Goal: Information Seeking & Learning: Learn about a topic

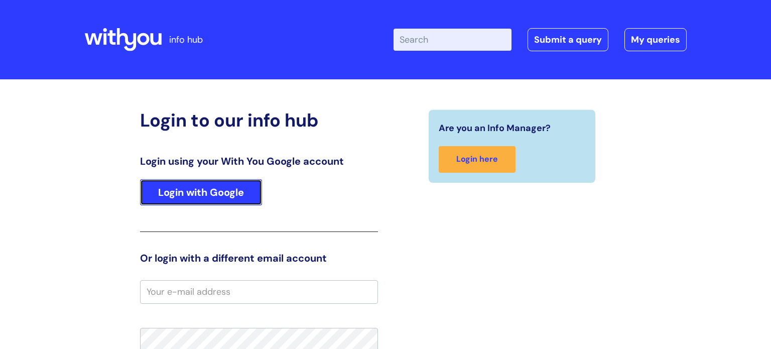
click at [227, 195] on link "Login with Google" at bounding box center [201, 192] width 122 height 26
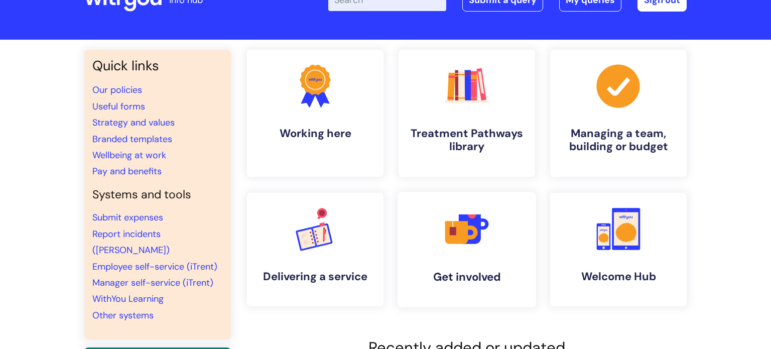
scroll to position [37, 0]
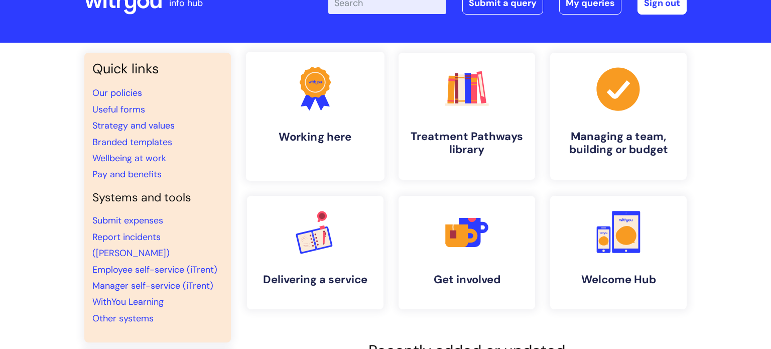
click at [325, 131] on h4 "Working here" at bounding box center [315, 137] width 123 height 14
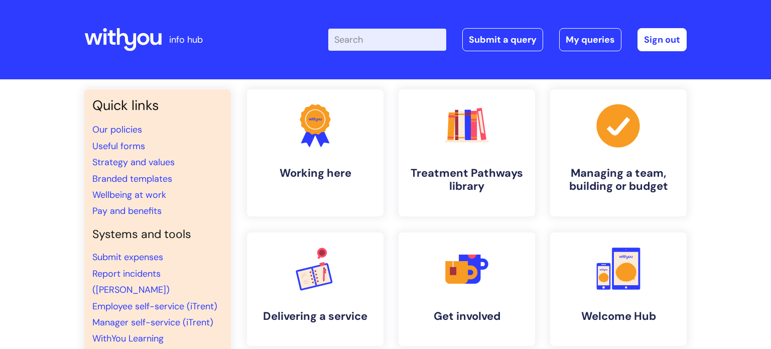
scroll to position [36, 0]
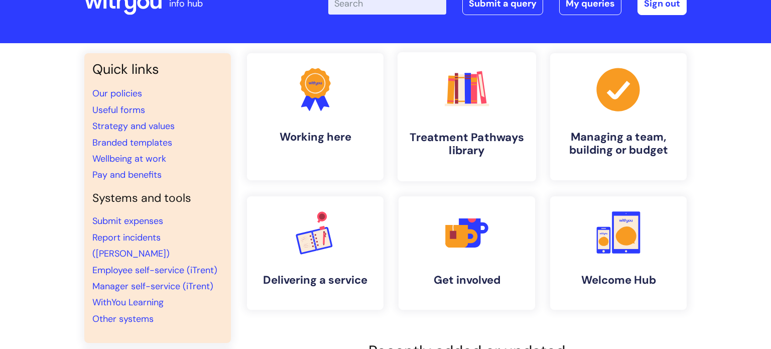
click at [452, 126] on link ".cls-1{fill:#f89b22;}.cls-1,.cls-2,.cls-3,.cls-4,.cls-5,.cls-6,.cls-7{stroke-wi…" at bounding box center [467, 116] width 139 height 129
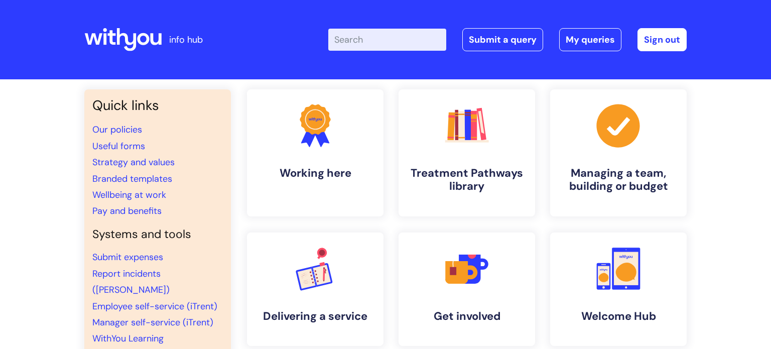
scroll to position [36, 0]
